Goal: Task Accomplishment & Management: Manage account settings

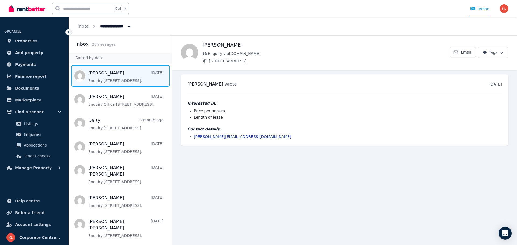
click at [509, 7] on div "Open main menu Ctrl k Inbox Open user menu" at bounding box center [258, 8] width 517 height 17
click at [506, 7] on img "button" at bounding box center [504, 8] width 9 height 9
click at [476, 40] on link "Billing" at bounding box center [471, 40] width 29 height 10
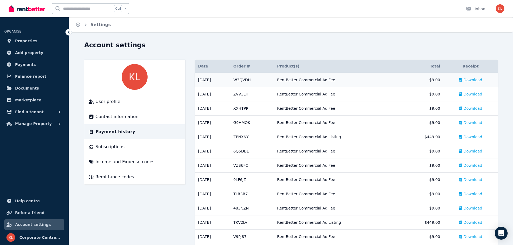
click at [471, 79] on span "Download" at bounding box center [473, 79] width 19 height 5
click at [470, 95] on span "Download" at bounding box center [473, 94] width 19 height 5
